Goal: Find specific page/section: Find specific page/section

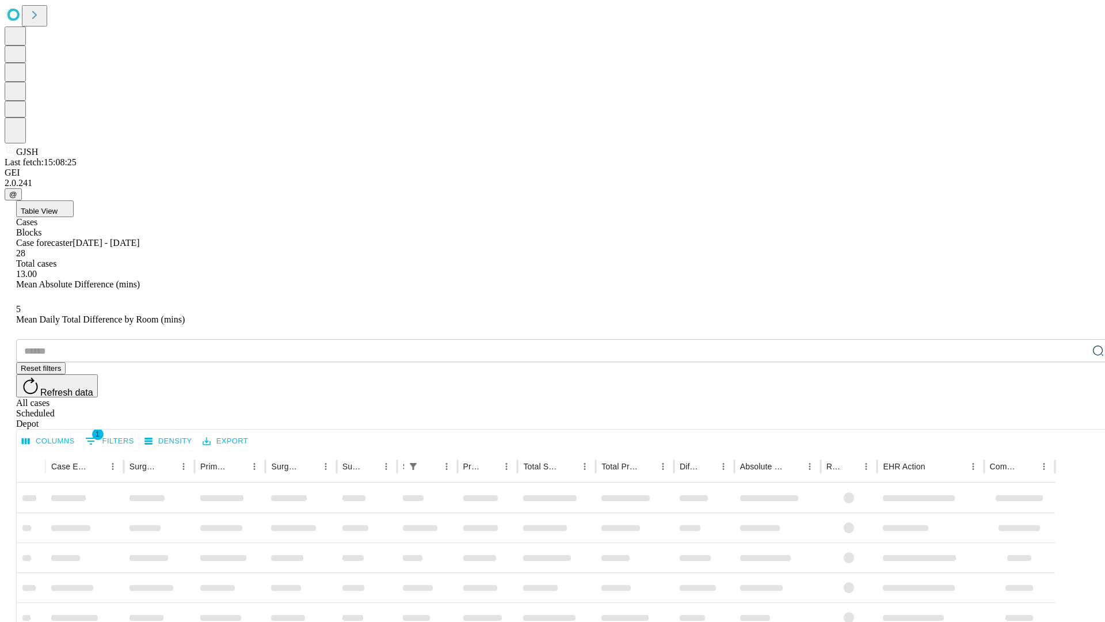
click at [1075, 418] on div "Depot" at bounding box center [564, 423] width 1096 height 10
